Goal: Information Seeking & Learning: Find specific fact

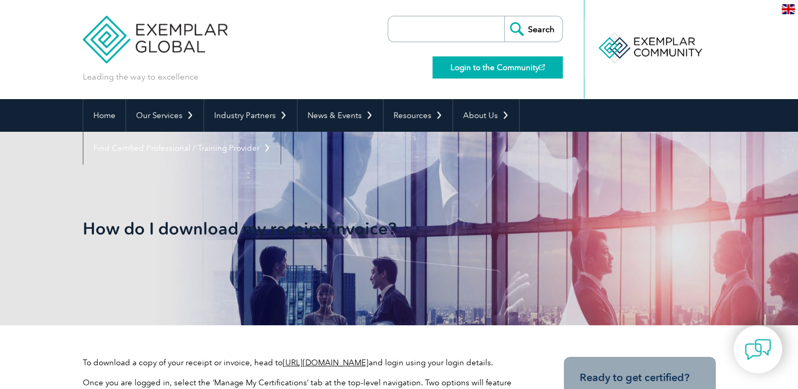
click at [498, 67] on link "Login to the Community" at bounding box center [497, 67] width 130 height 22
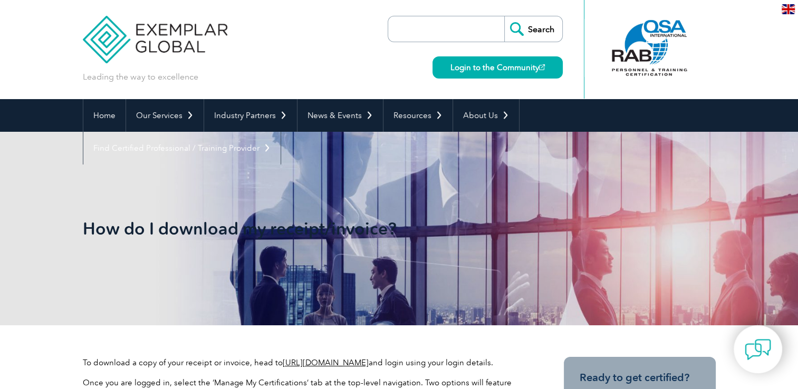
click at [437, 28] on input "search" at bounding box center [448, 28] width 111 height 25
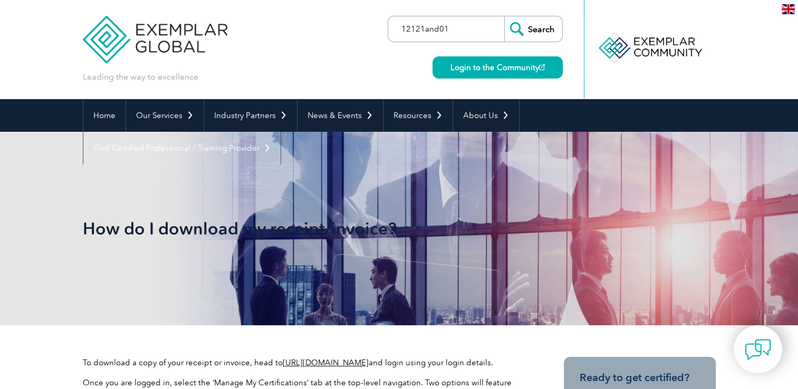
type input "12121and01"
click at [504, 16] on input "Search" at bounding box center [533, 28] width 58 height 25
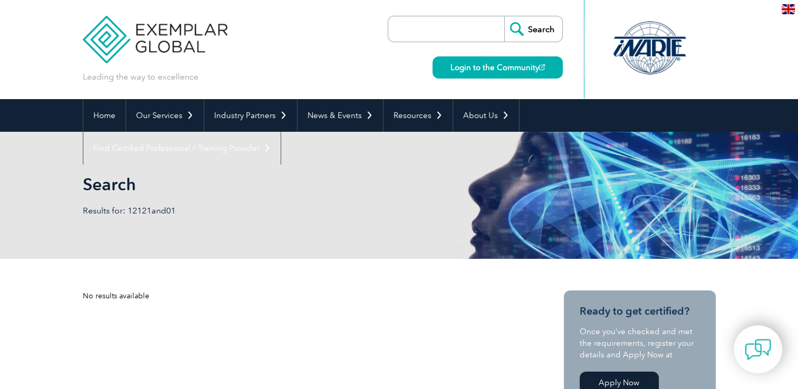
click at [513, 32] on input "Search" at bounding box center [533, 28] width 58 height 25
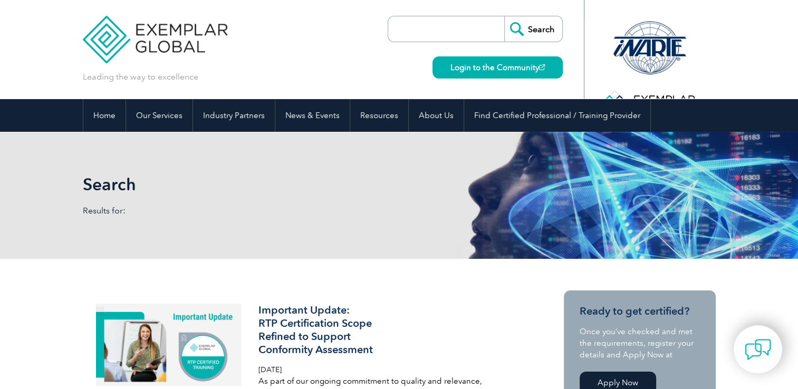
click at [519, 22] on input "Search" at bounding box center [533, 28] width 58 height 25
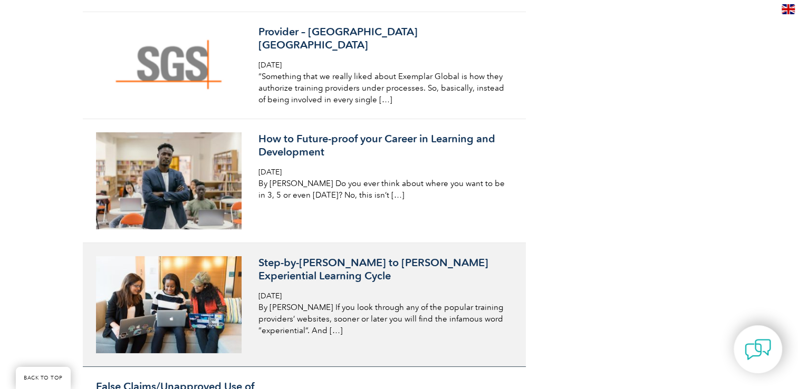
scroll to position [4060, 0]
